Goal: Transaction & Acquisition: Purchase product/service

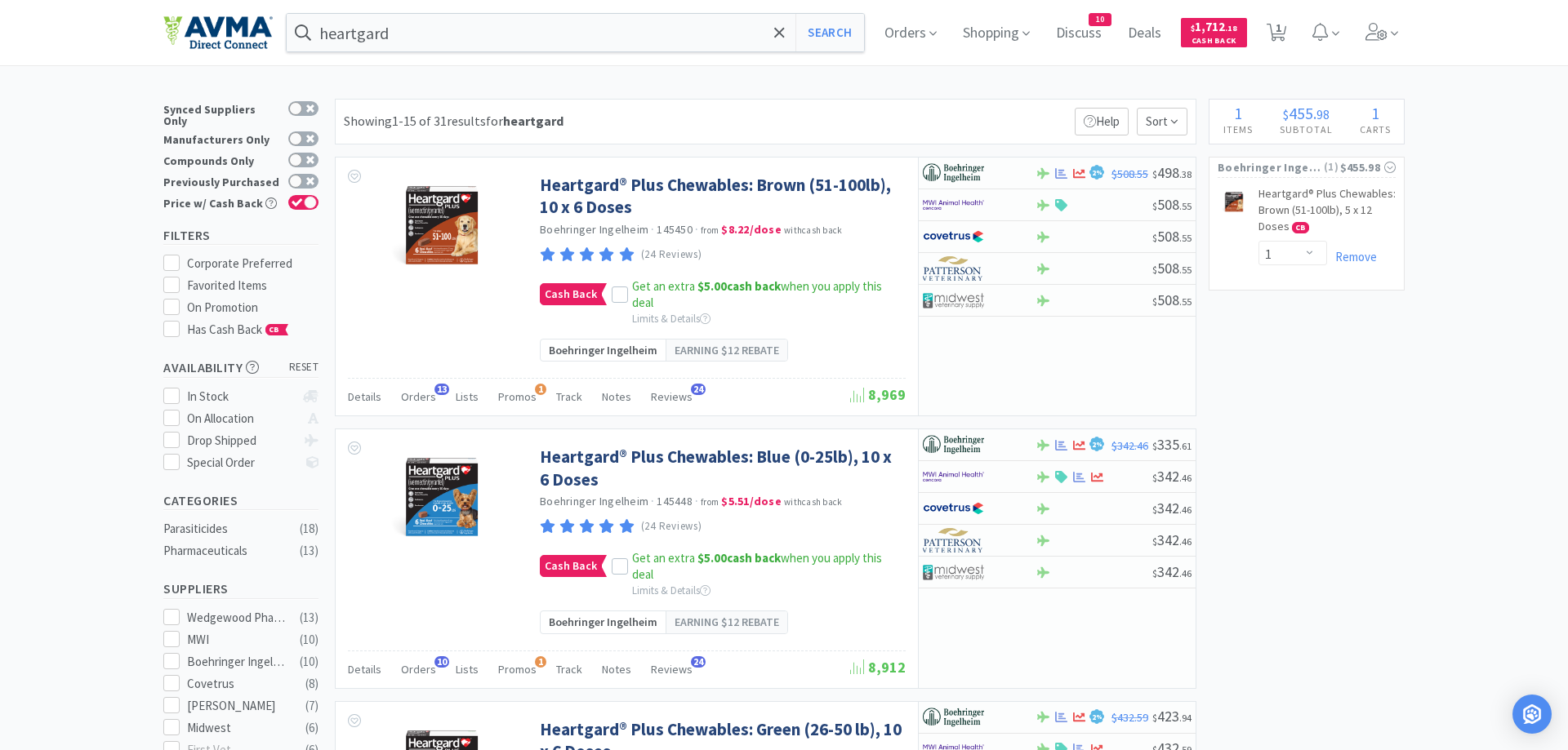
select select "1"
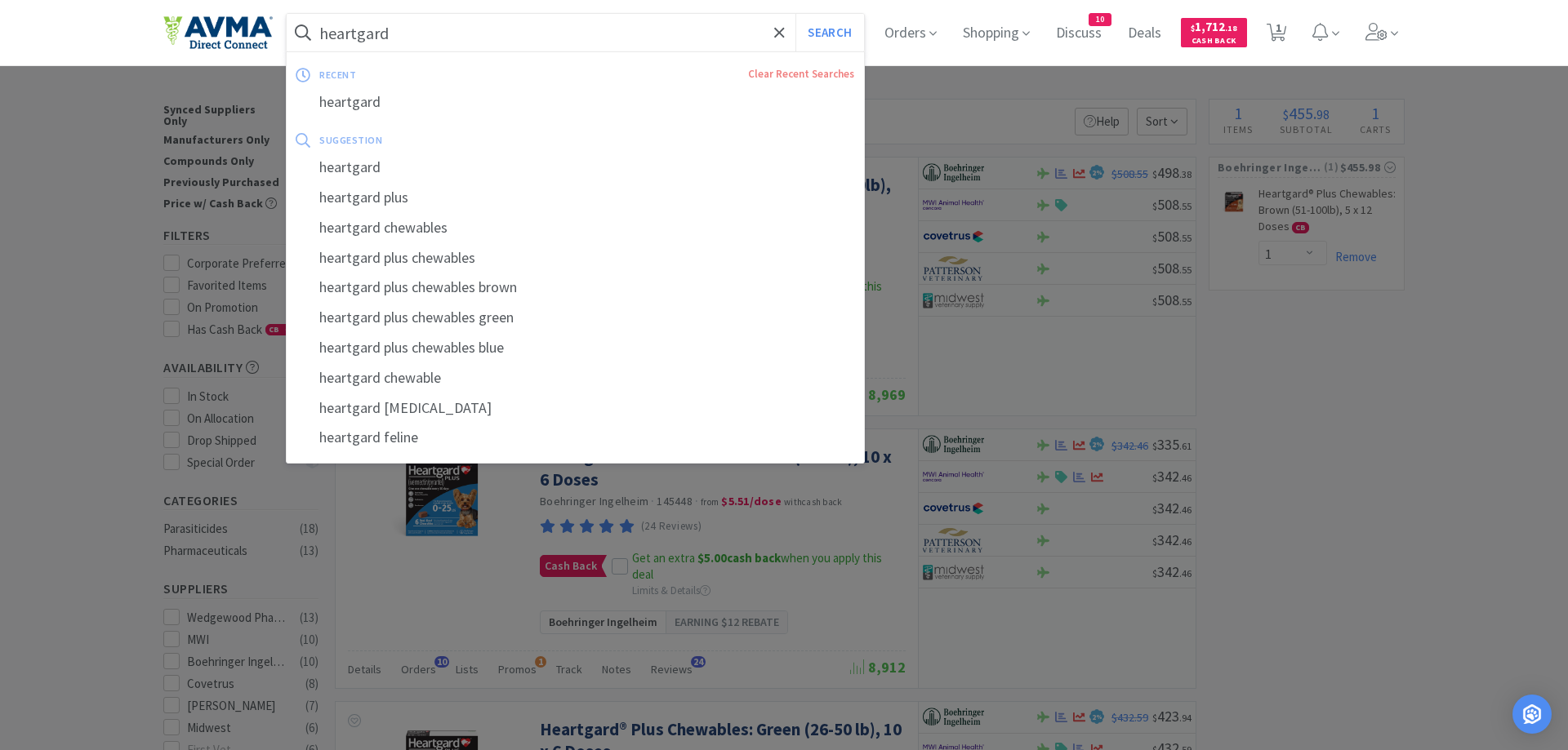
click at [411, 34] on input "heartgard" at bounding box center [575, 32] width 577 height 38
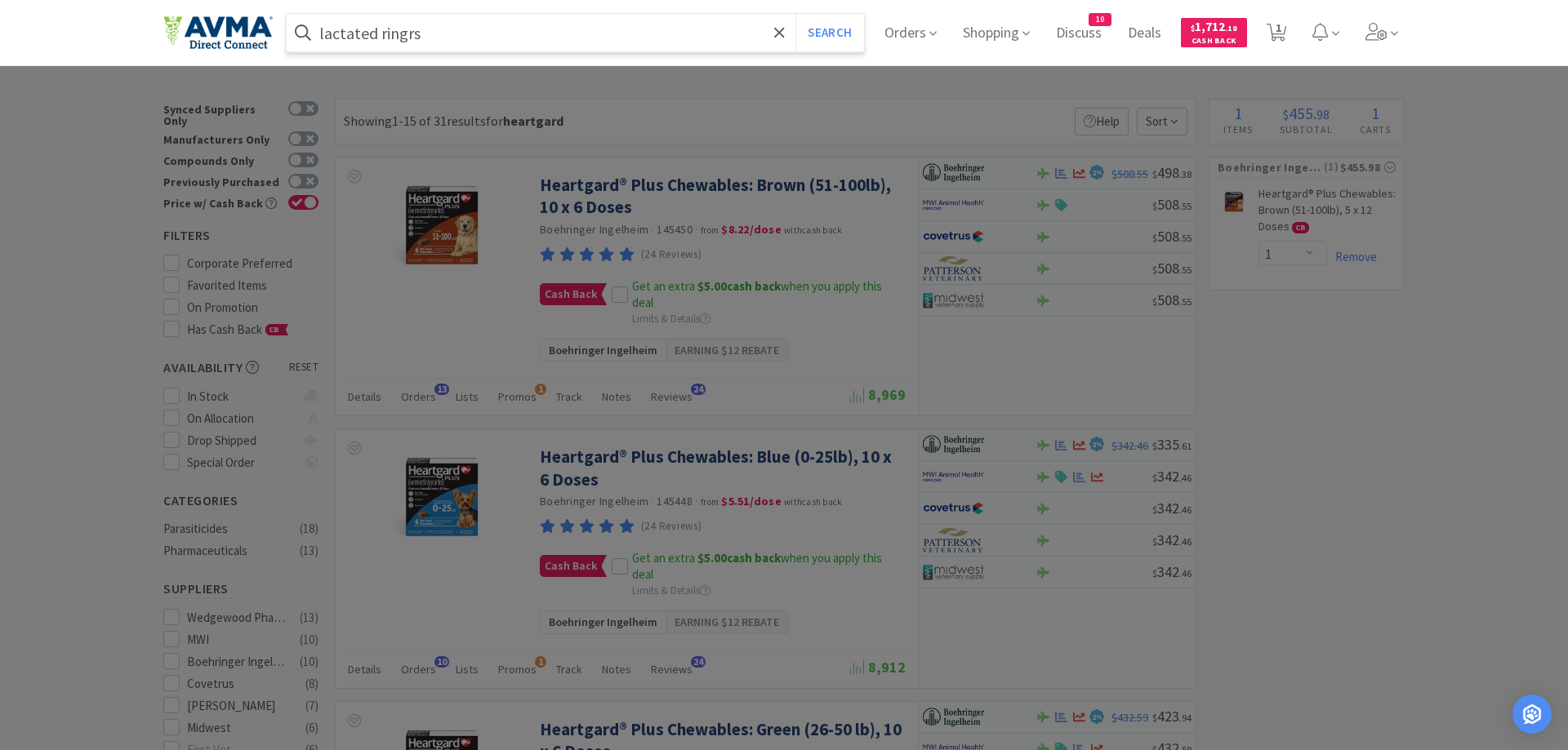
click at [796, 14] on button "Search" at bounding box center [829, 32] width 68 height 38
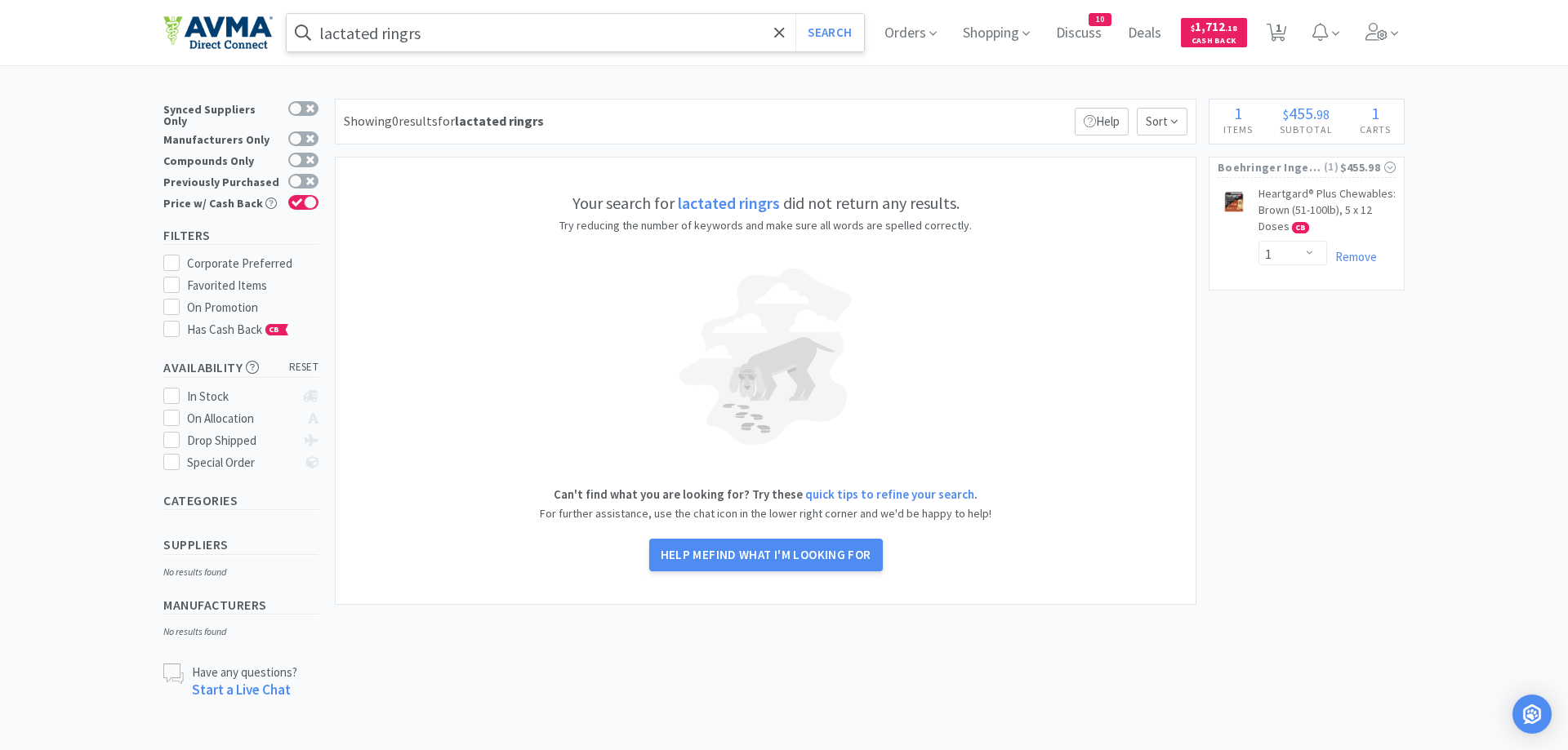
click at [404, 35] on input "lactated ringrs" at bounding box center [575, 32] width 577 height 38
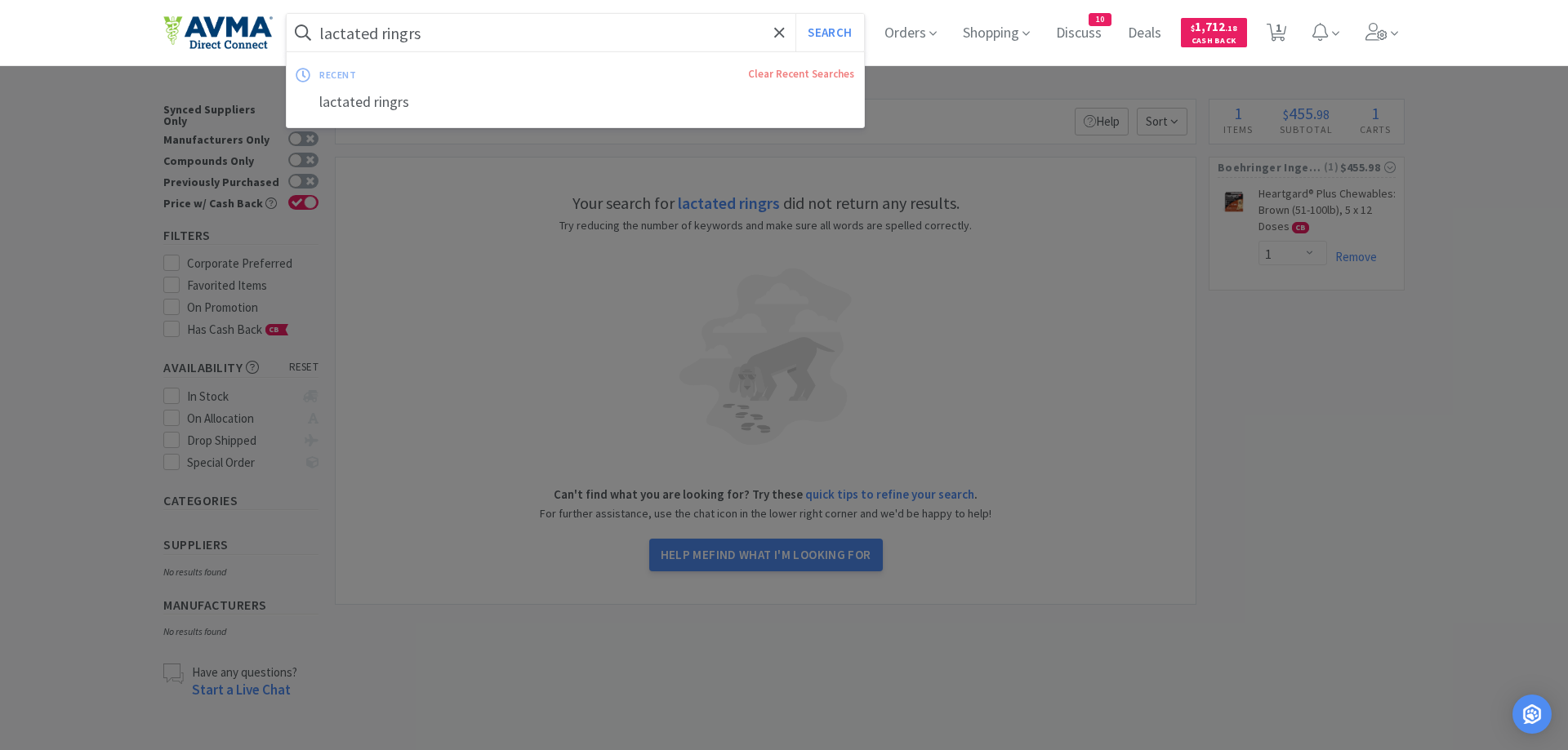
click at [406, 38] on input "lactated ringrs" at bounding box center [575, 32] width 577 height 38
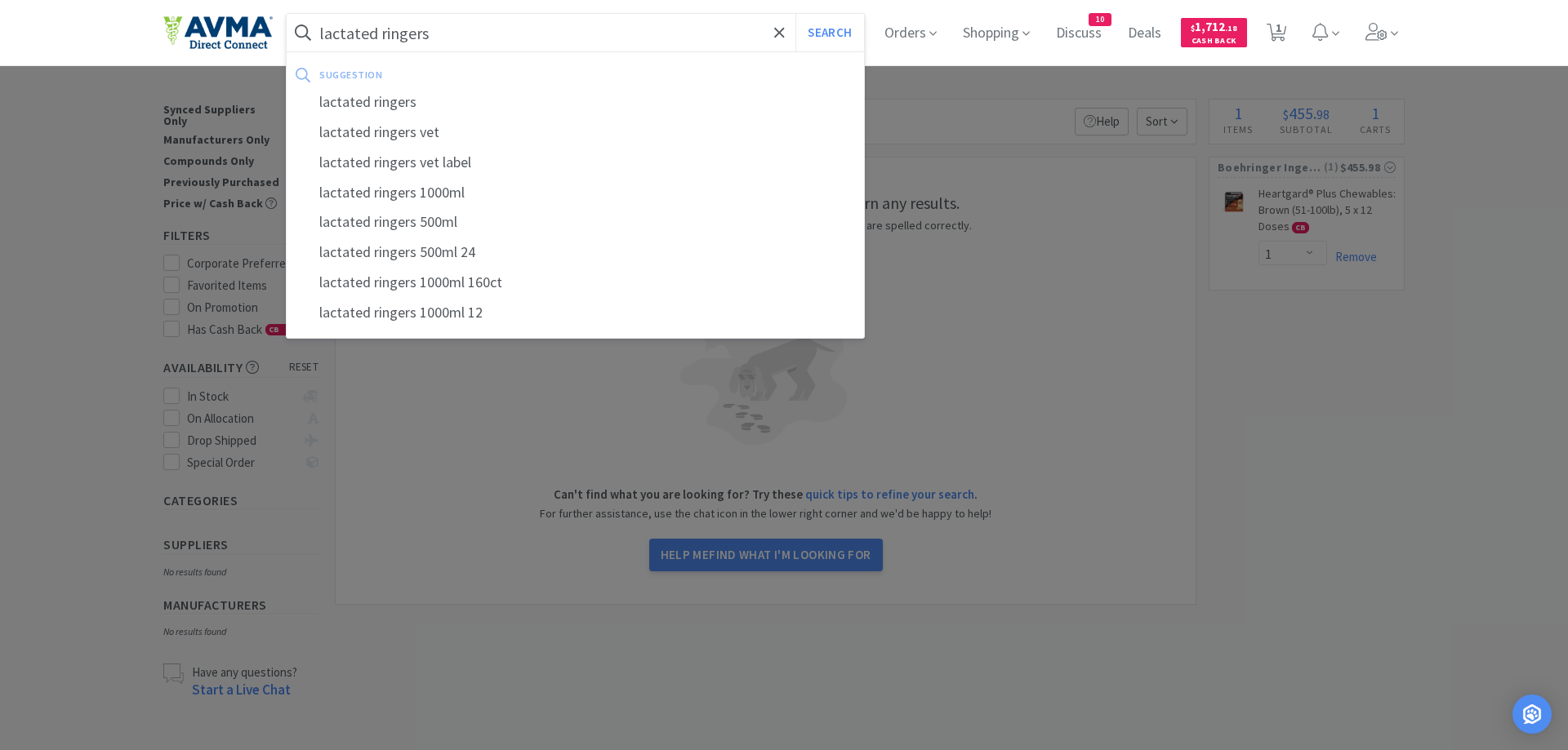
type input "lactated ringers"
click at [796, 14] on button "Search" at bounding box center [829, 32] width 68 height 38
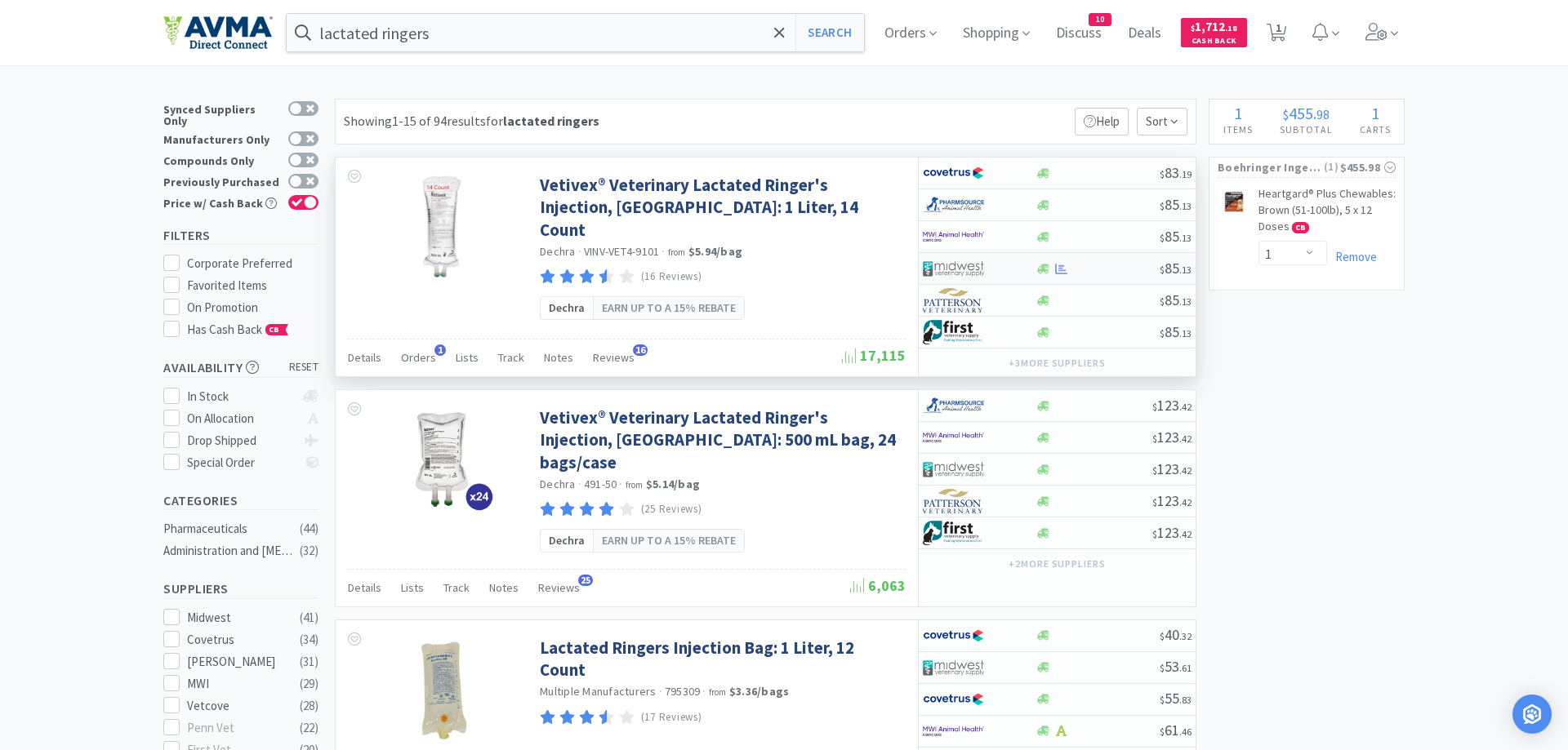
click at [1036, 268] on div at bounding box center [1043, 268] width 17 height 12
select select "1"
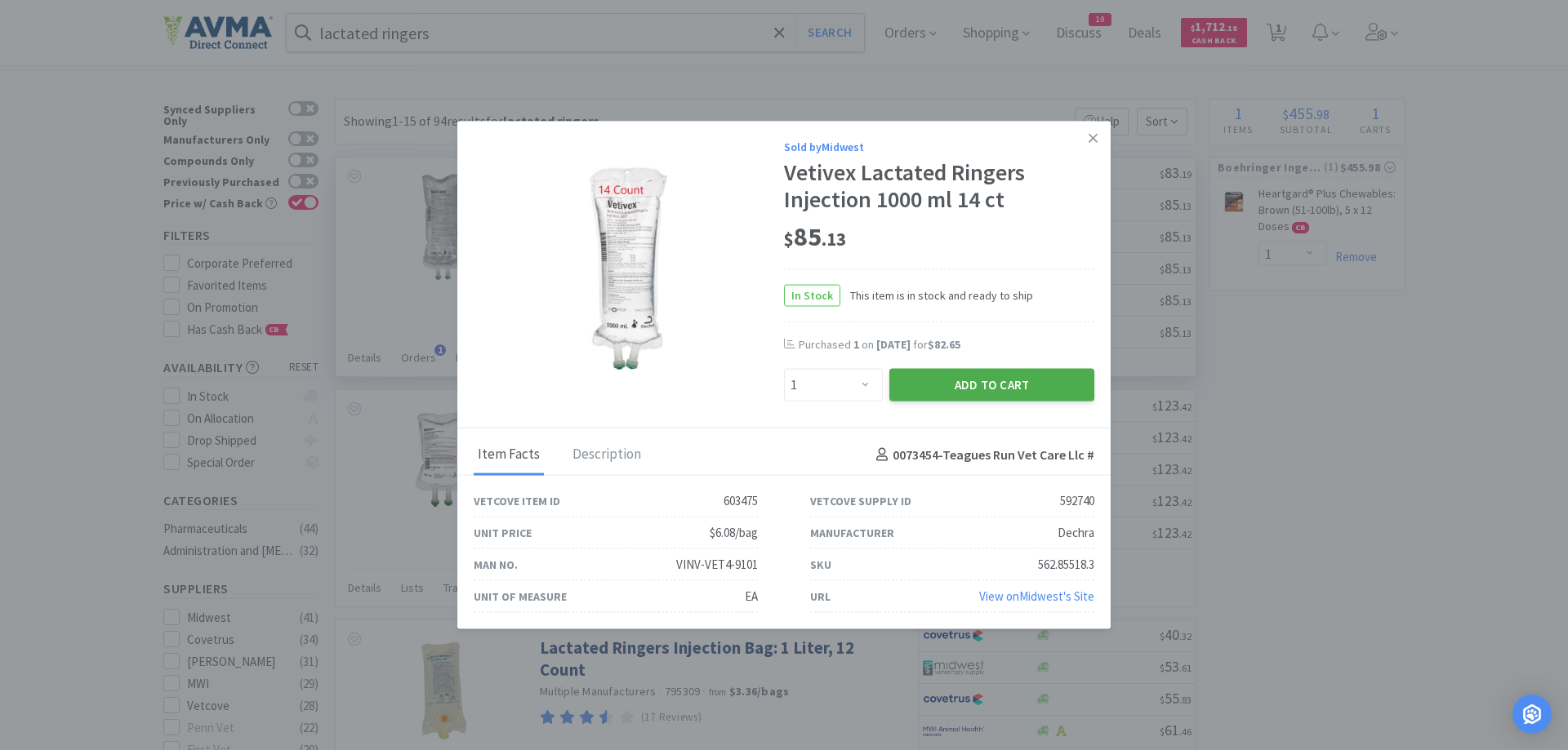
click at [944, 375] on button "Add to Cart" at bounding box center [993, 385] width 205 height 32
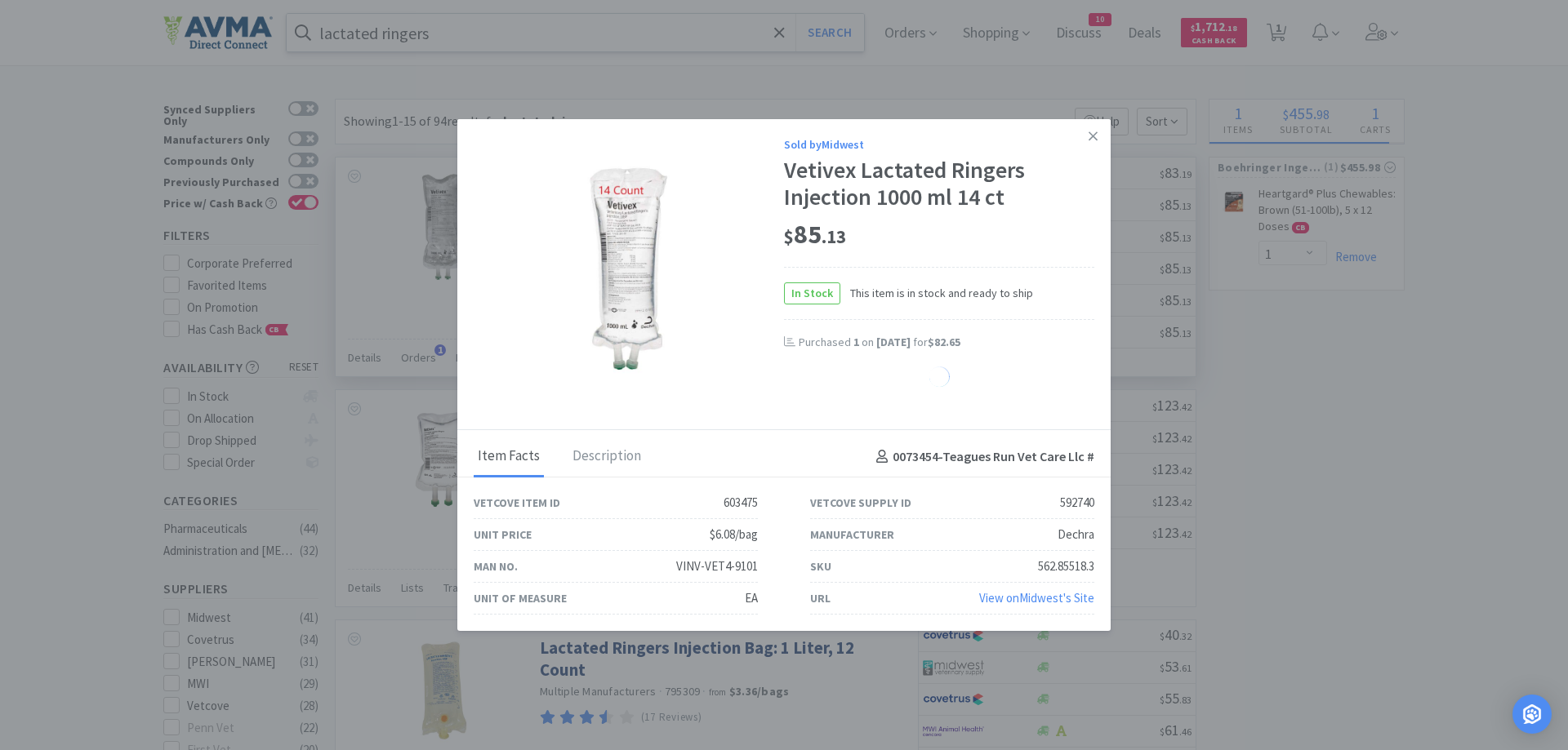
select select "1"
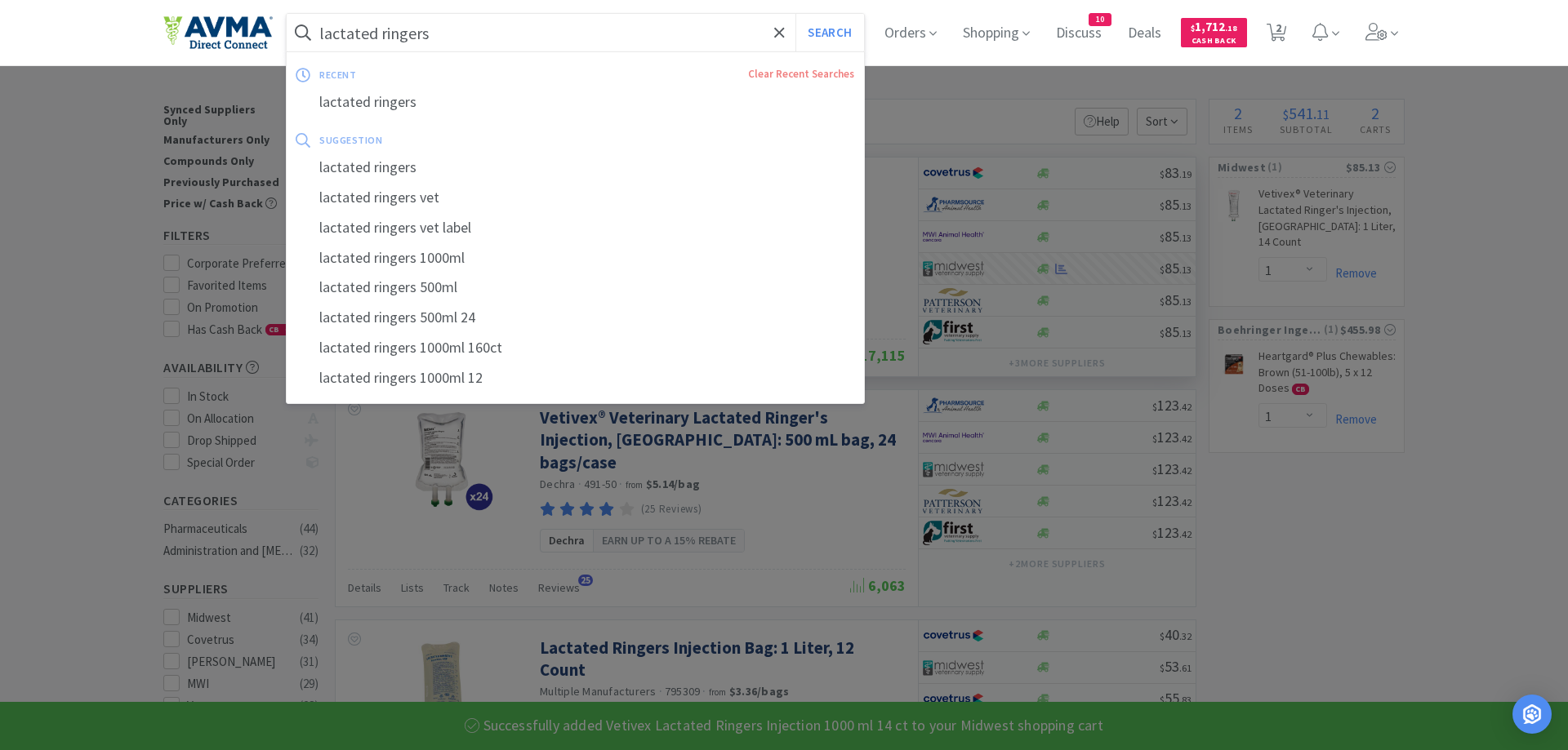
click at [426, 25] on input "lactated ringers" at bounding box center [575, 32] width 577 height 38
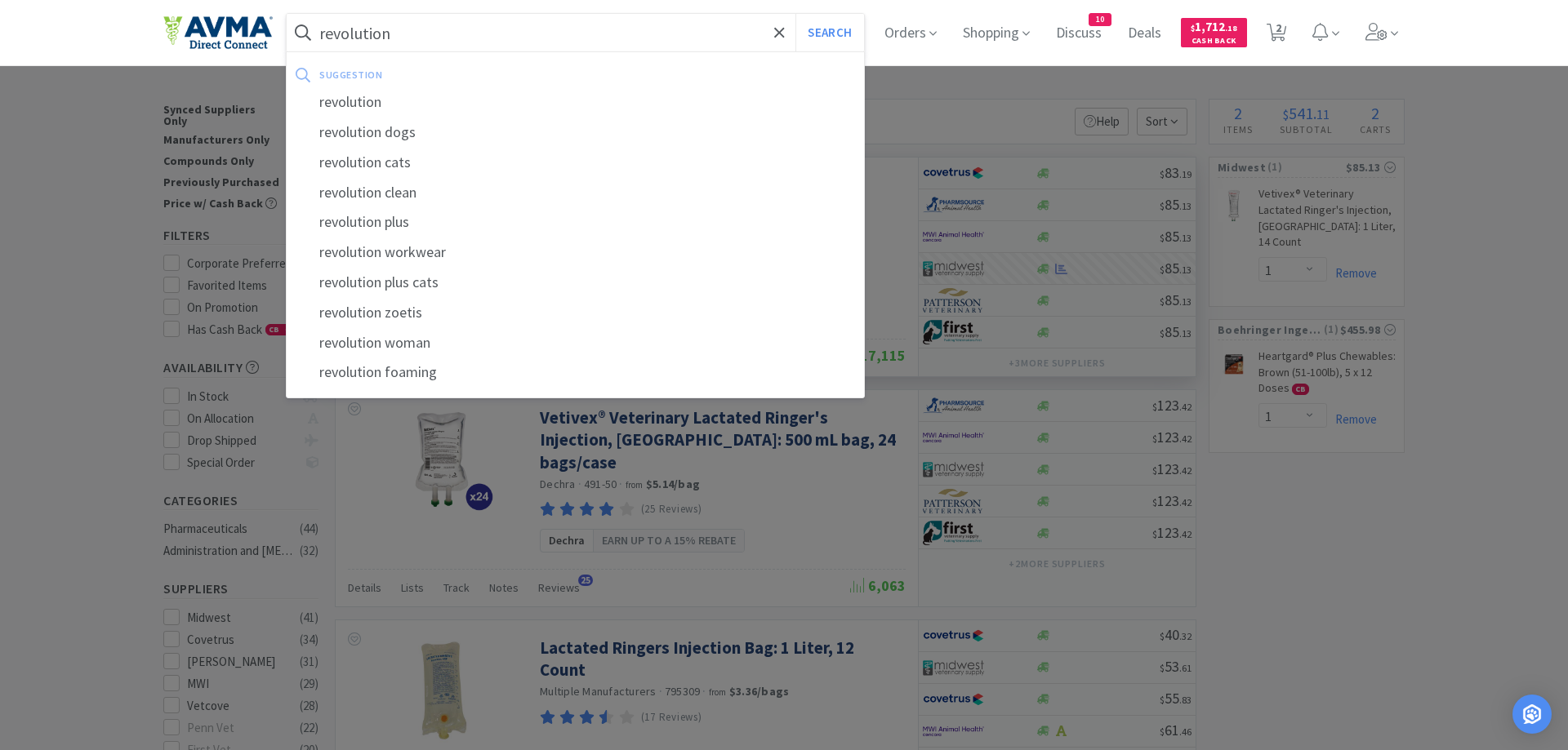
type input "revolution"
click at [796, 14] on button "Search" at bounding box center [829, 32] width 68 height 38
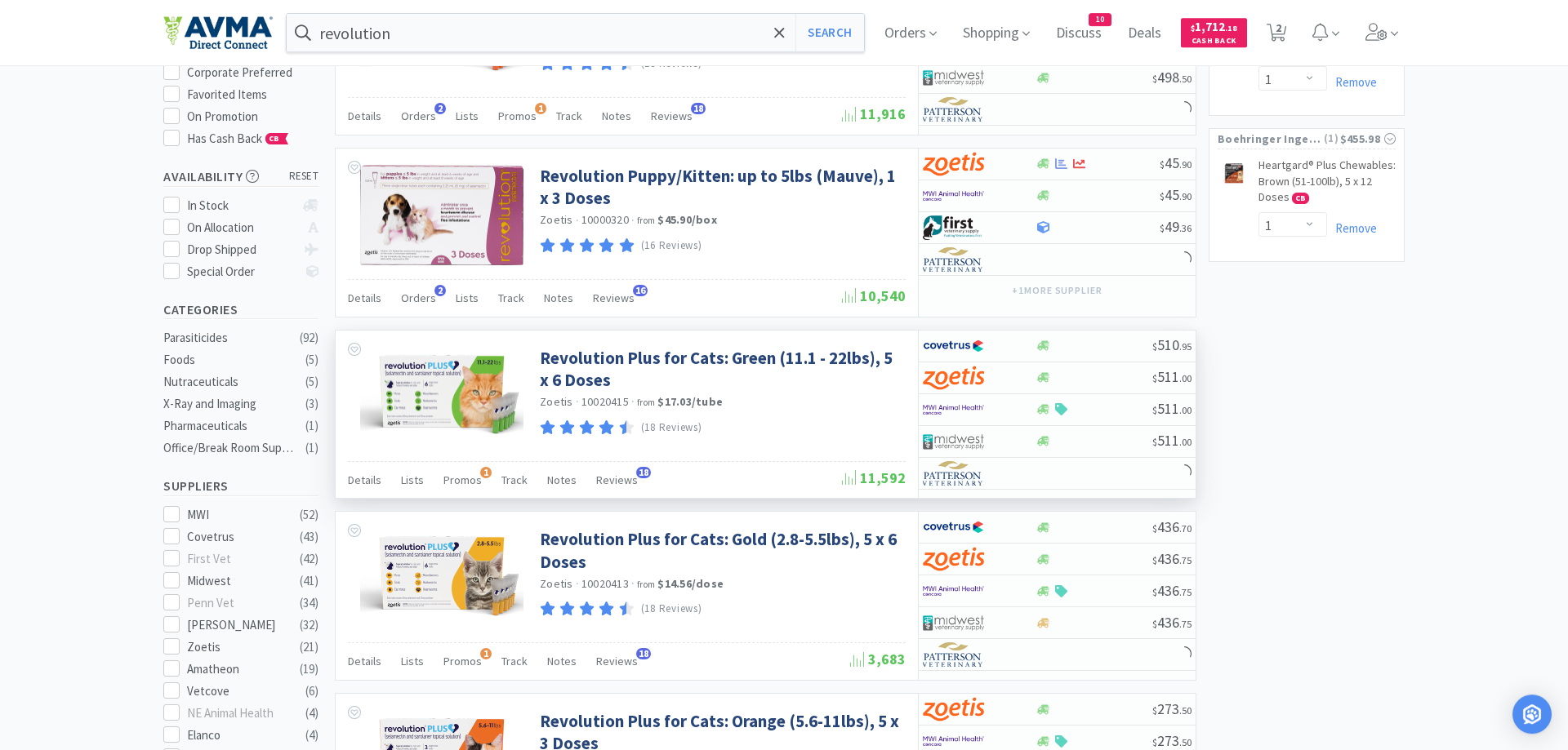
scroll to position [250, 0]
